Goal: Task Accomplishment & Management: Use online tool/utility

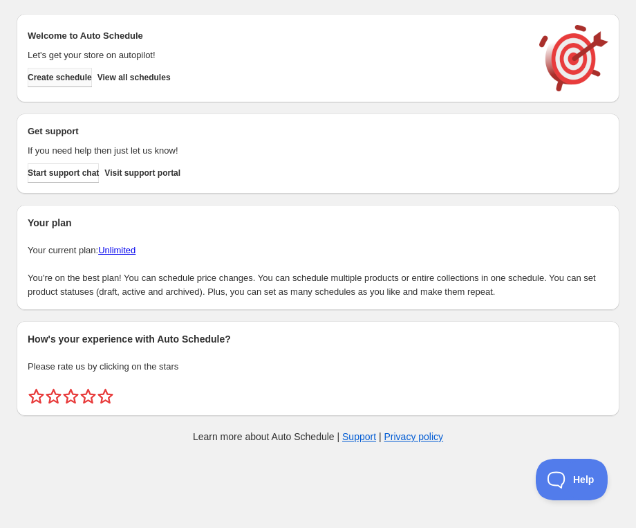
click at [63, 76] on span "Create schedule" at bounding box center [60, 77] width 64 height 11
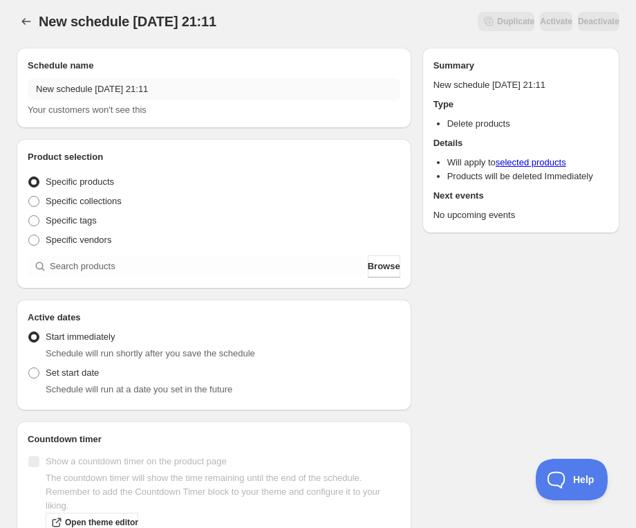
scroll to position [6, 0]
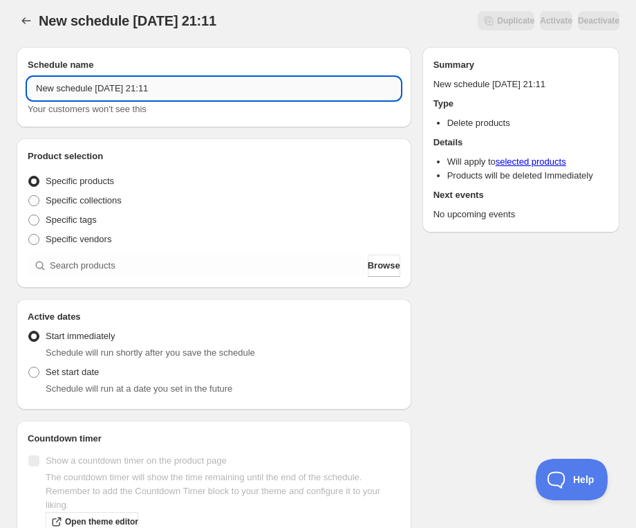
click at [175, 97] on input "New schedule Oct 03 2025 21:11" at bounding box center [214, 88] width 373 height 22
paste input "Tuesday, December 9th | 6:30PM-7:30PM | Make Your Own Geometric Hoops"
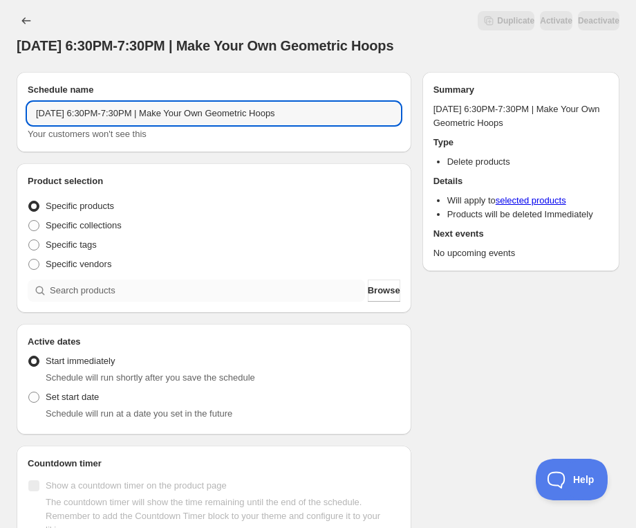
type input "Tuesday, December 9th | 6:30PM-7:30PM | Make Your Own Geometric Hoops"
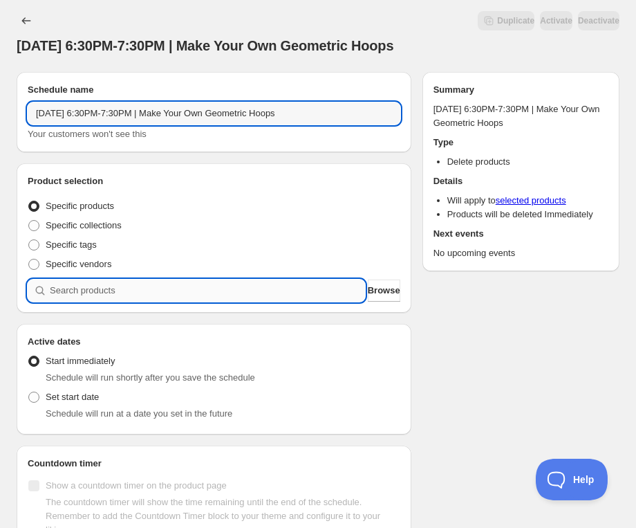
click at [139, 298] on input "search" at bounding box center [207, 290] width 315 height 22
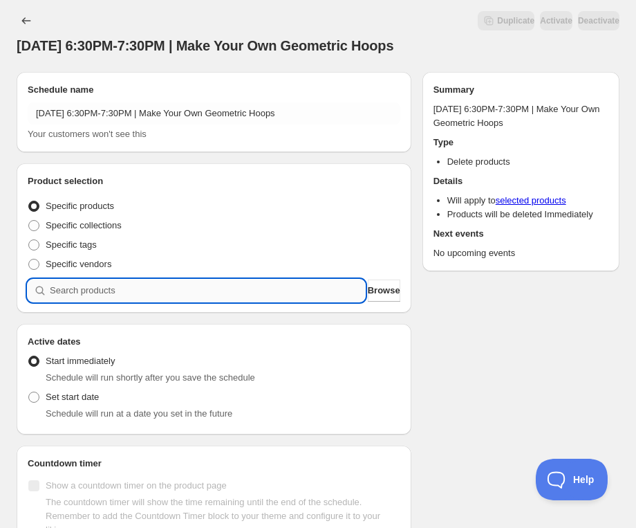
paste input "Tuesday, December 9th | 6:30PM-7:30PM | Make Your Own Geometric Hoops"
type input "Tuesday, December 9th | 6:30PM-7:30PM | Make Your Own Geometric Hoops"
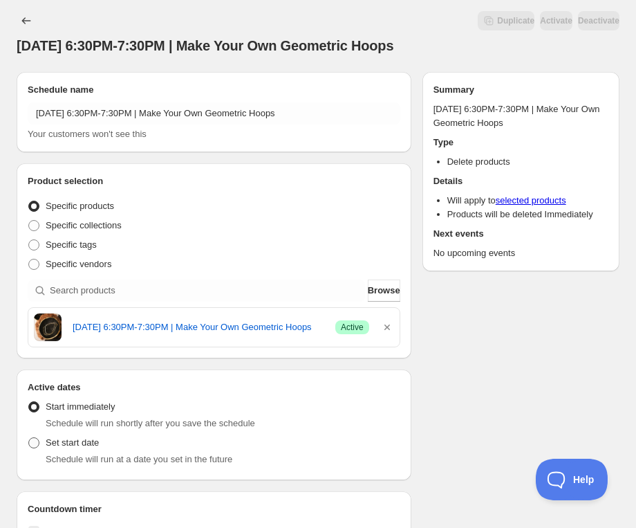
scroll to position [68, 0]
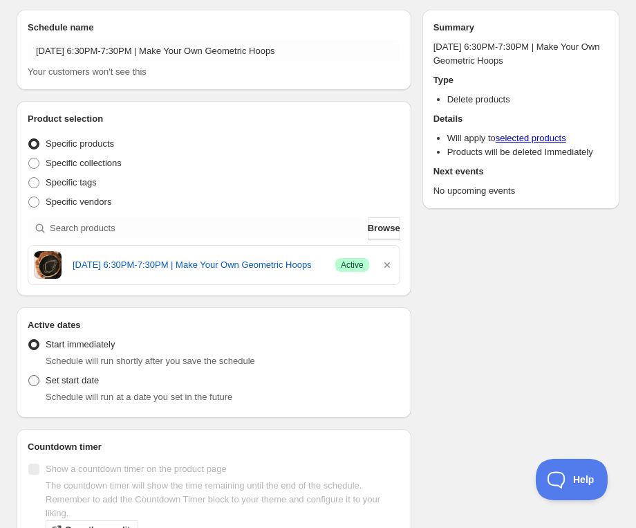
click at [84, 379] on span "Set start date" at bounding box center [72, 380] width 53 height 10
click at [29, 376] on input "Set start date" at bounding box center [28, 375] width 1 height 1
radio input "true"
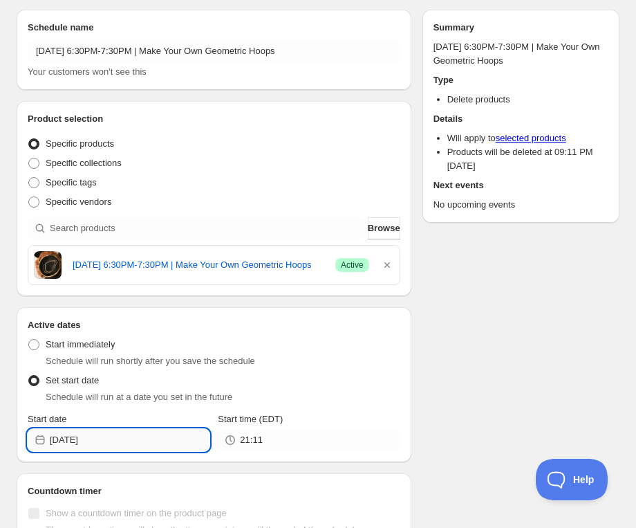
click at [129, 444] on input "2025-10-03" at bounding box center [130, 440] width 160 height 22
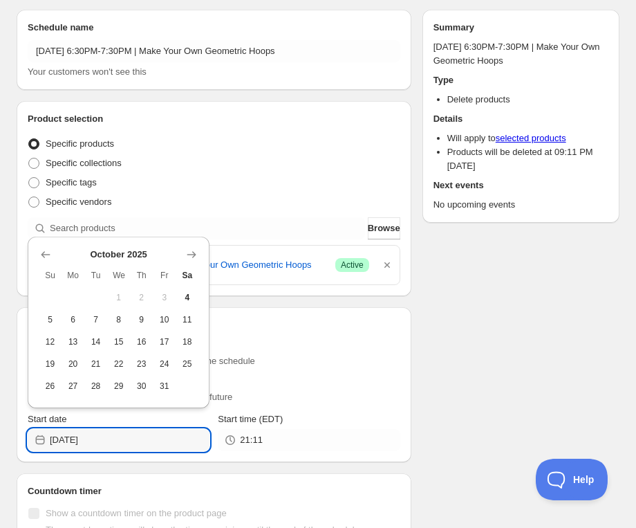
click at [199, 266] on div "October 2025 Su Mo Tu We Th Fr Sa 1 2 3 4 5 6 7 8 9 10 11 12 13 14 15 16 17 18 …" at bounding box center [119, 323] width 182 height 172
click at [194, 255] on icon "Show next month, November 2025" at bounding box center [191, 254] width 9 height 7
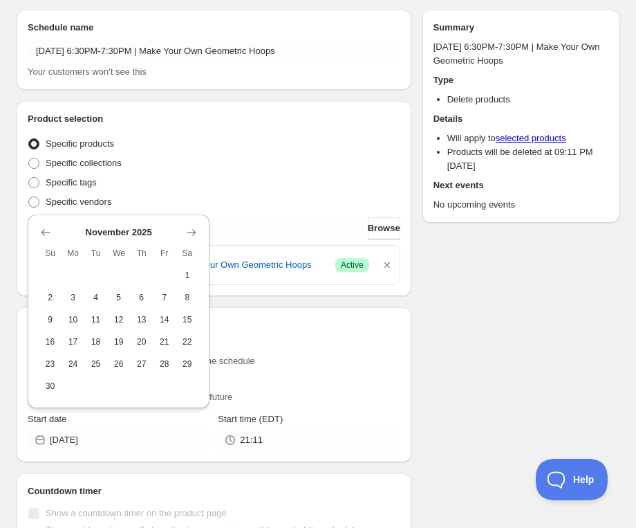
click at [190, 219] on div "November 2025 Su Mo Tu We Th Fr Sa 1 2 3 4 5 6 7 8 9 10 11 12 13 14 15 16 17 18…" at bounding box center [113, 305] width 171 height 183
click at [190, 227] on icon "Show next month, December 2025" at bounding box center [192, 232] width 14 height 14
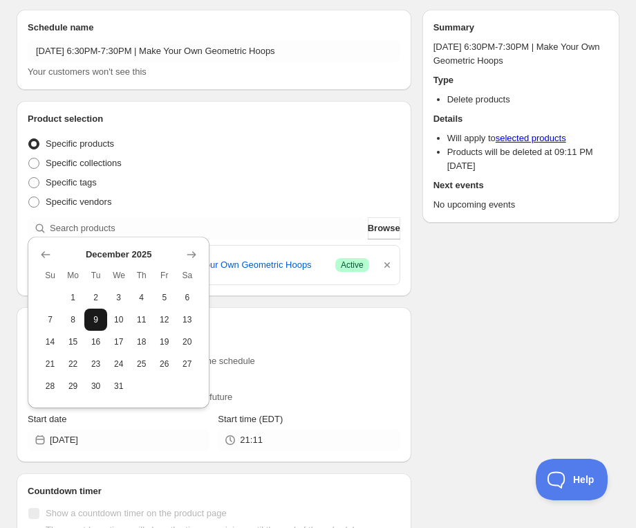
click at [102, 317] on button "9" at bounding box center [95, 319] width 23 height 22
type input "2025-12-09"
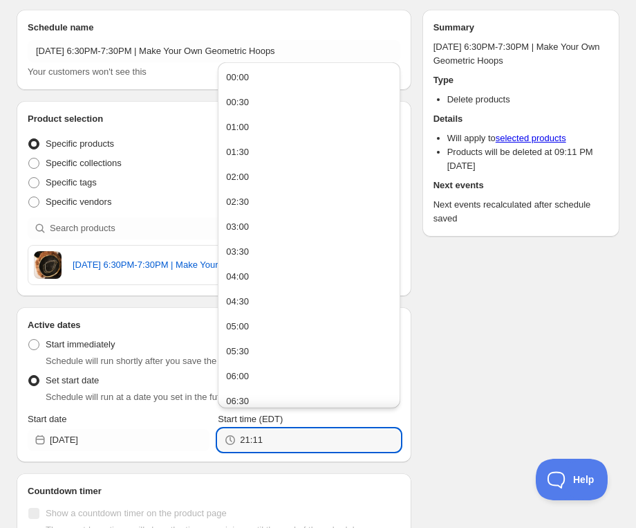
drag, startPoint x: 285, startPoint y: 442, endPoint x: 214, endPoint y: 441, distance: 70.5
click at [214, 441] on div "Start date 2025-12-09 Start time (EDT) 21:11" at bounding box center [214, 431] width 373 height 39
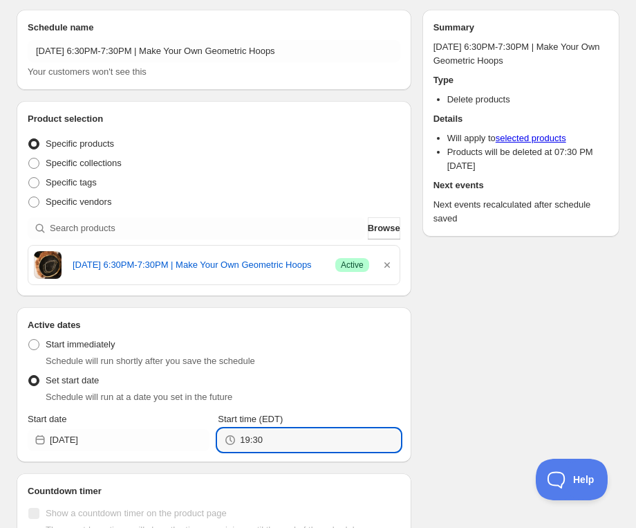
type input "19:30"
click at [441, 400] on div "Schedule name Tuesday, December 9th | 6:30PM-7:30PM | Make Your Own Geometric H…" at bounding box center [313, 315] width 614 height 632
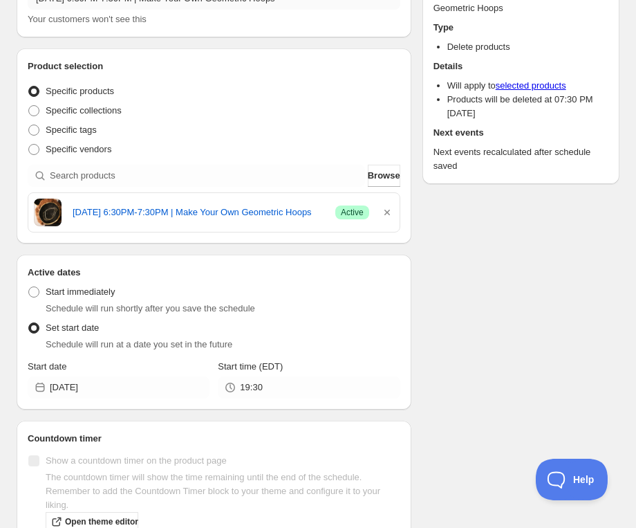
scroll to position [0, 0]
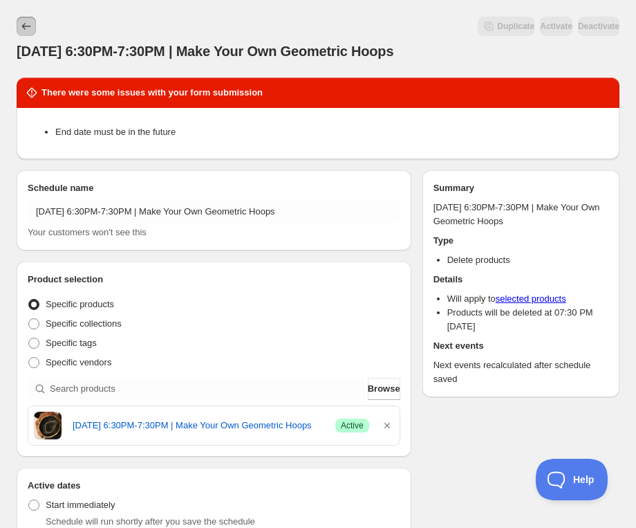
click at [19, 28] on button "Schedules" at bounding box center [26, 26] width 19 height 19
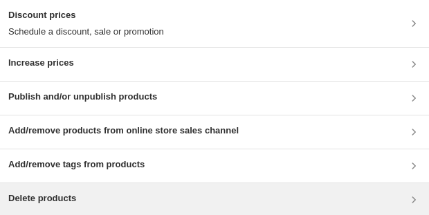
click at [178, 44] on div "Delete products" at bounding box center [214, 200] width 412 height 17
